Goal: Information Seeking & Learning: Learn about a topic

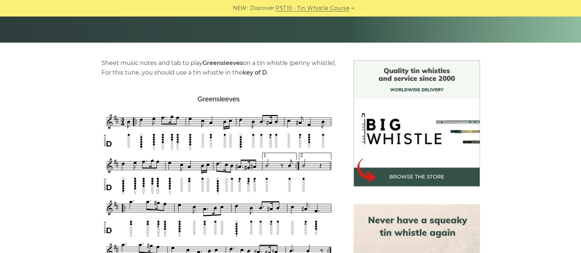
scroll to position [138, 0]
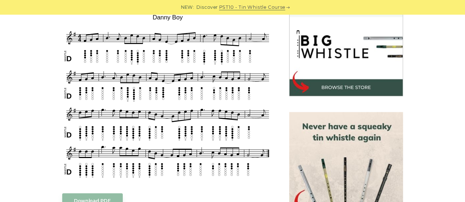
scroll to position [230, 0]
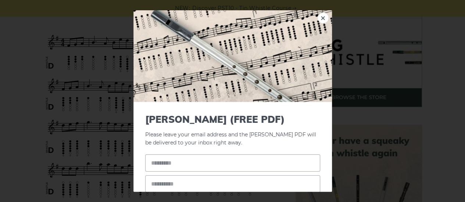
drag, startPoint x: 267, startPoint y: 132, endPoint x: 260, endPoint y: 119, distance: 14.8
click at [317, 16] on link "×" at bounding box center [322, 17] width 11 height 11
drag, startPoint x: 198, startPoint y: 87, endPoint x: 197, endPoint y: 77, distance: 9.2
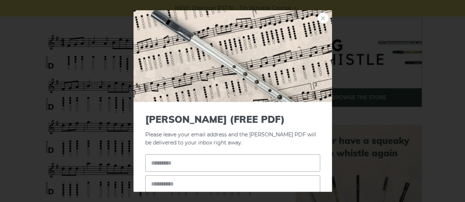
click at [317, 17] on link "×" at bounding box center [322, 17] width 11 height 11
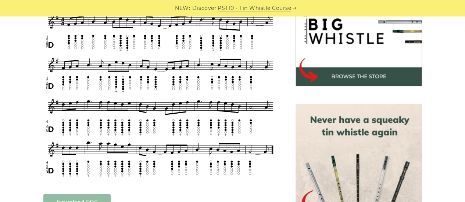
scroll to position [253, 0]
